Goal: Task Accomplishment & Management: Use online tool/utility

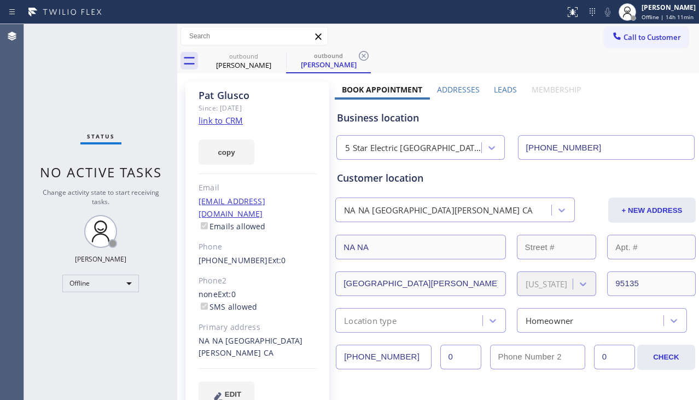
type input "[PHONE_NUMBER]"
click at [75, 286] on div "Offline" at bounding box center [100, 282] width 77 height 17
click at [118, 322] on li "Unavailable" at bounding box center [100, 325] width 74 height 13
click at [53, 347] on div "Status No active tasks Change activity state to start receiving tasks. [PERSON_…" at bounding box center [100, 212] width 153 height 376
